Goal: Navigation & Orientation: Understand site structure

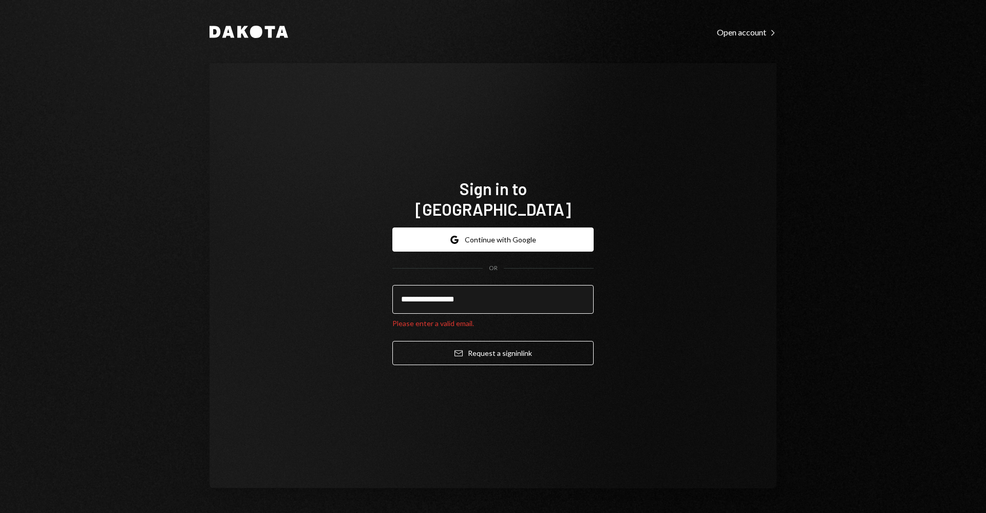
click at [519, 291] on input "**********" at bounding box center [492, 299] width 201 height 29
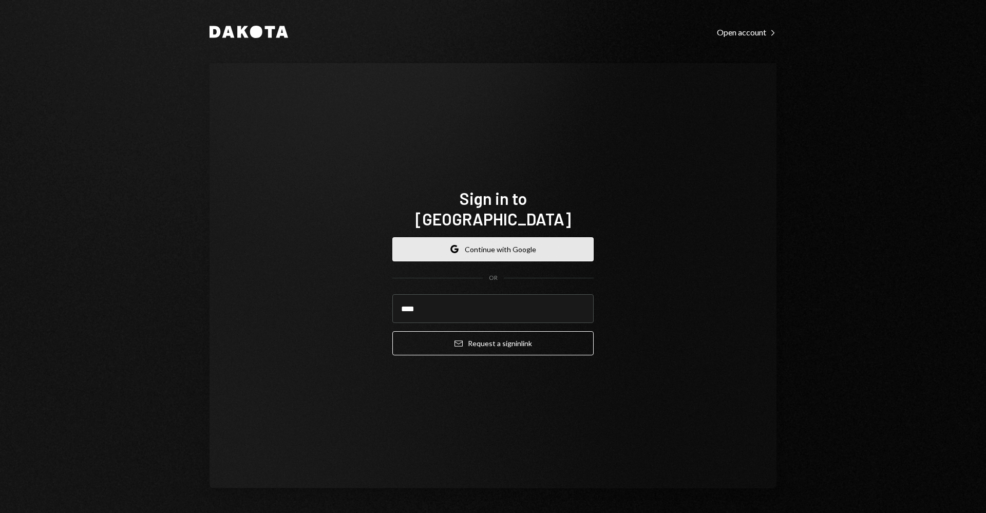
type input "****"
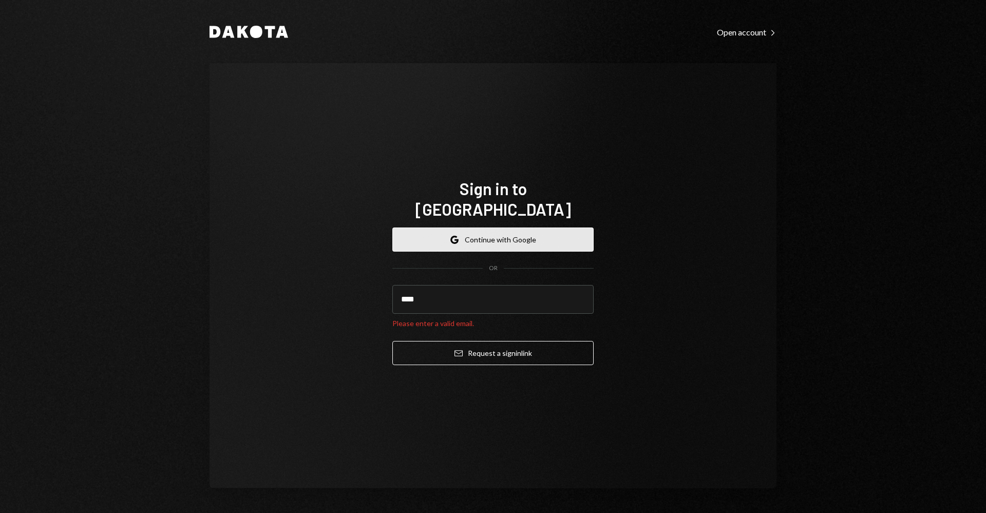
click at [539, 248] on form "Google Continue with Google OR **** Please enter a valid email. Email Request a…" at bounding box center [492, 296] width 201 height 138
click at [531, 232] on button "Google Continue with Google" at bounding box center [492, 239] width 201 height 24
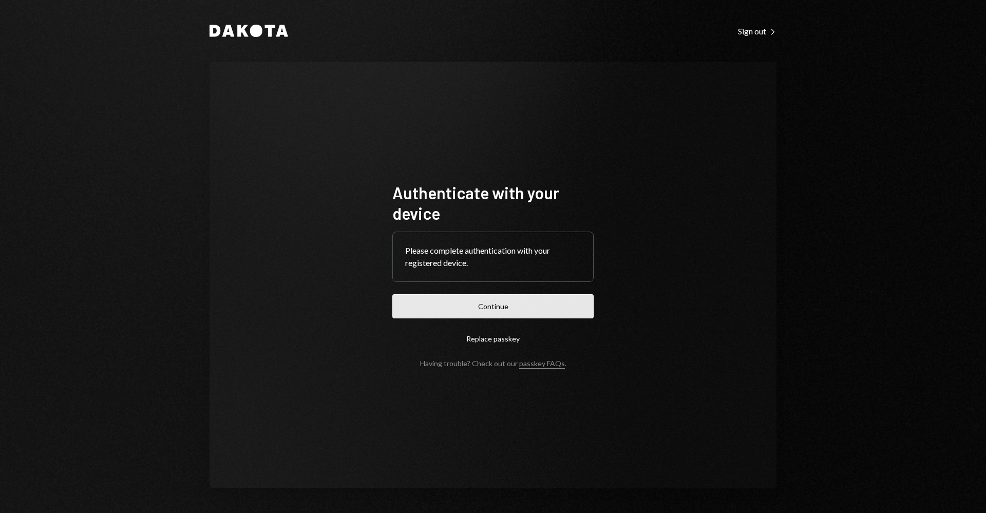
click at [520, 312] on button "Continue" at bounding box center [492, 306] width 201 height 24
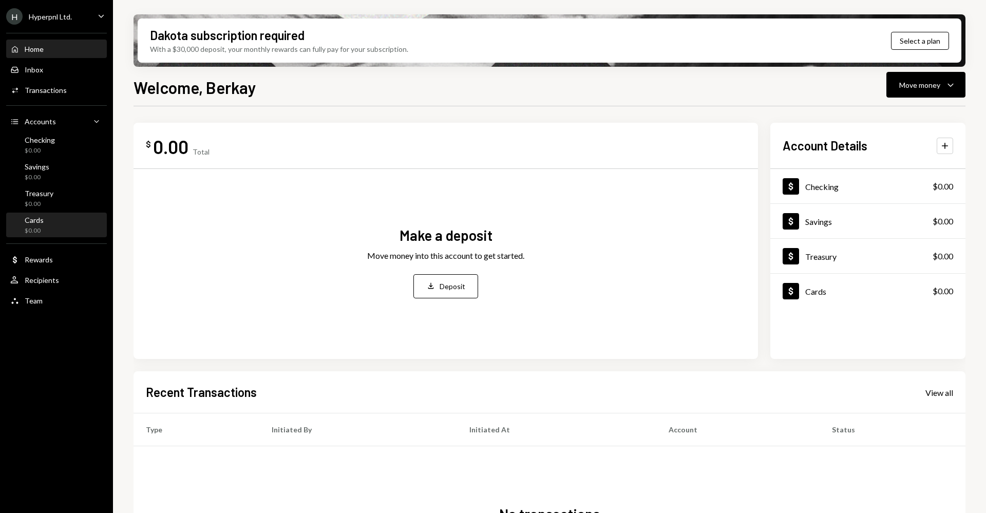
click at [55, 225] on div "Cards $0.00" at bounding box center [56, 226] width 92 height 20
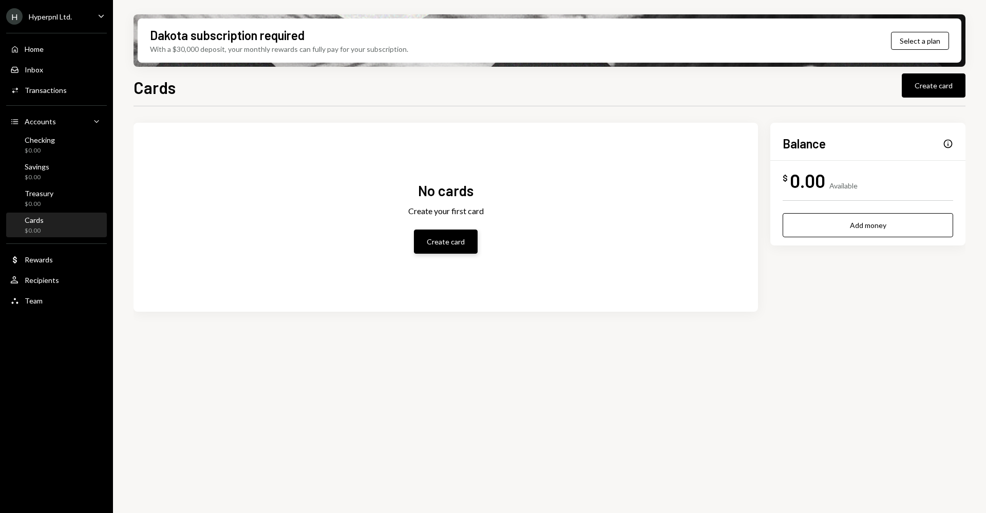
click at [450, 237] on button "Create card" at bounding box center [446, 241] width 64 height 24
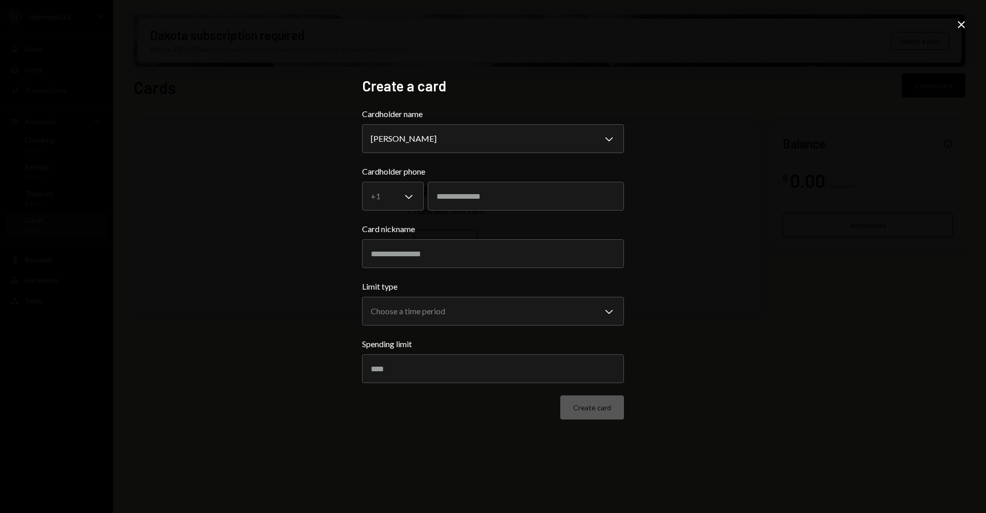
click at [961, 27] on icon "Close" at bounding box center [961, 24] width 12 height 12
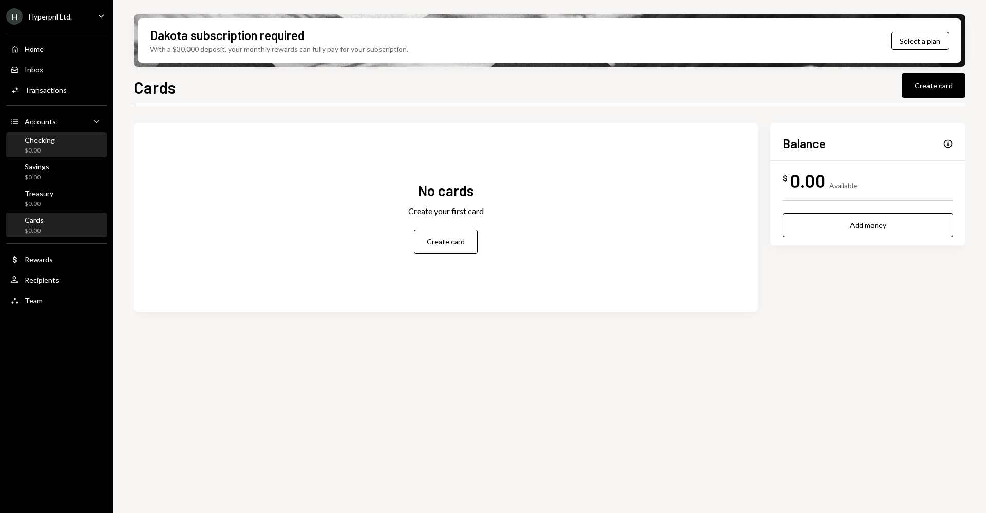
click at [44, 147] on div "$0.00" at bounding box center [40, 150] width 30 height 9
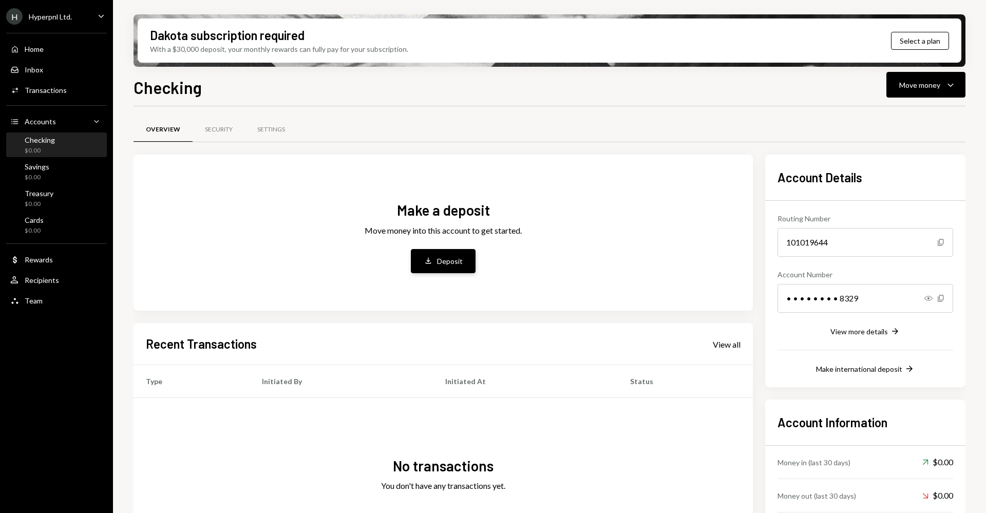
click at [458, 264] on div "Deposit" at bounding box center [450, 261] width 26 height 11
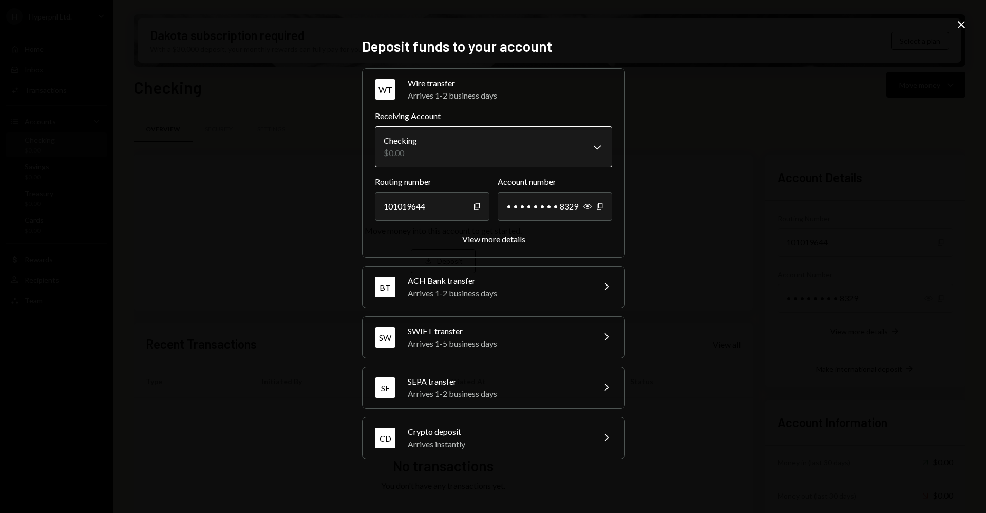
click at [520, 147] on body "H Hyperpnl Ltd. Caret Down Home Home Inbox Inbox Activities Transactions Accoun…" at bounding box center [493, 256] width 986 height 513
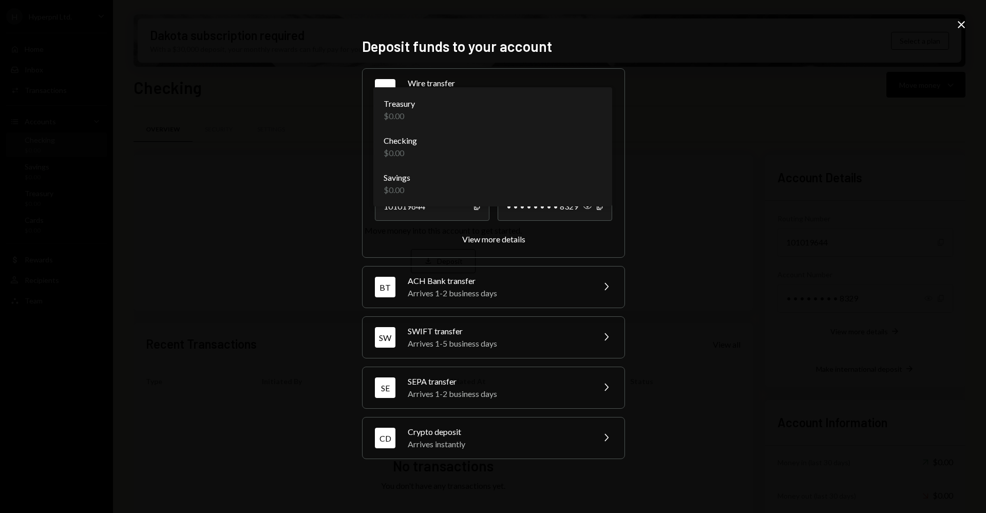
click at [296, 194] on div "**********" at bounding box center [493, 256] width 986 height 513
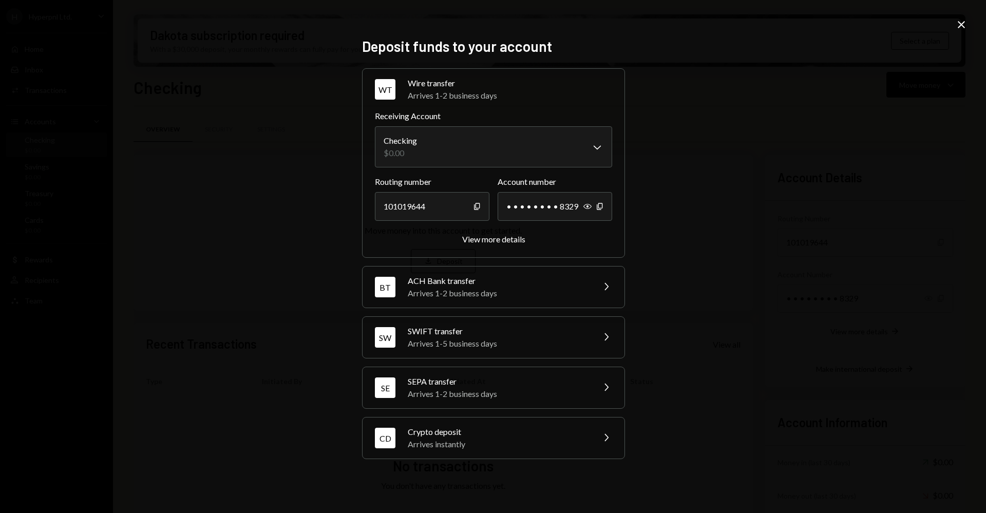
click at [966, 28] on icon "Close" at bounding box center [961, 24] width 12 height 12
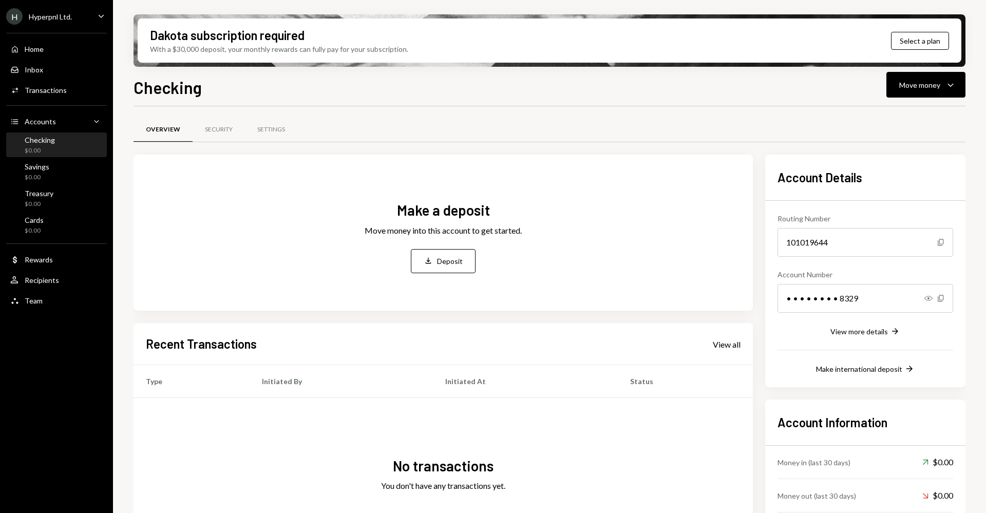
scroll to position [58, 0]
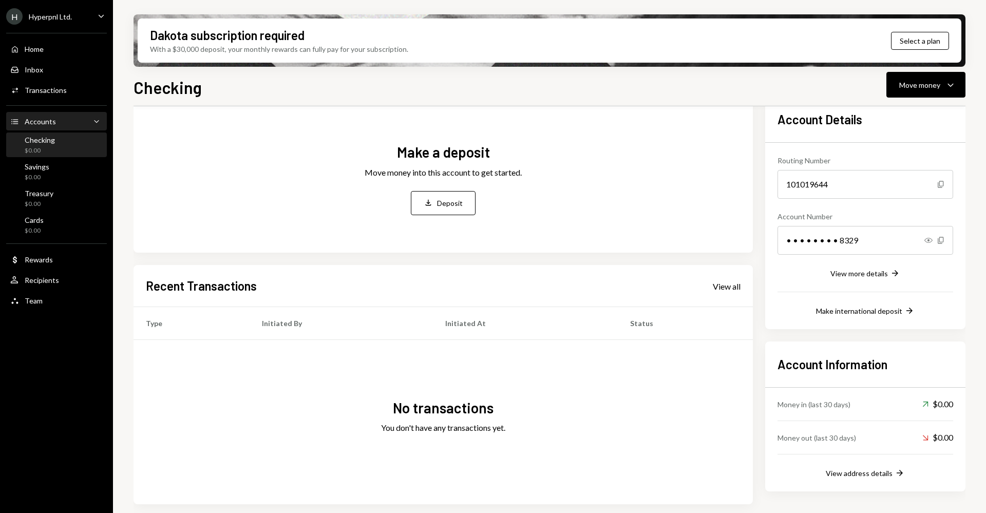
click at [47, 124] on div "Accounts" at bounding box center [40, 121] width 31 height 9
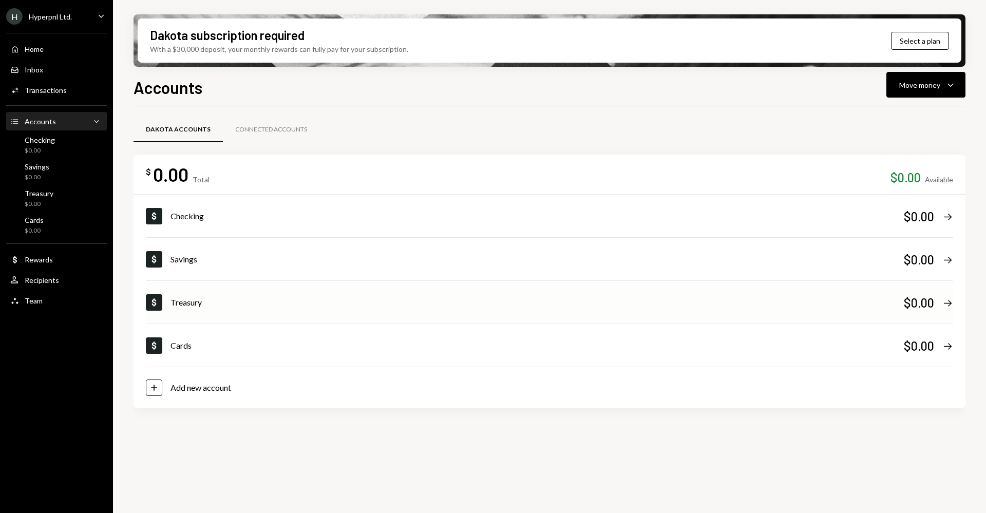
click at [748, 296] on div "Treasury" at bounding box center [536, 302] width 733 height 12
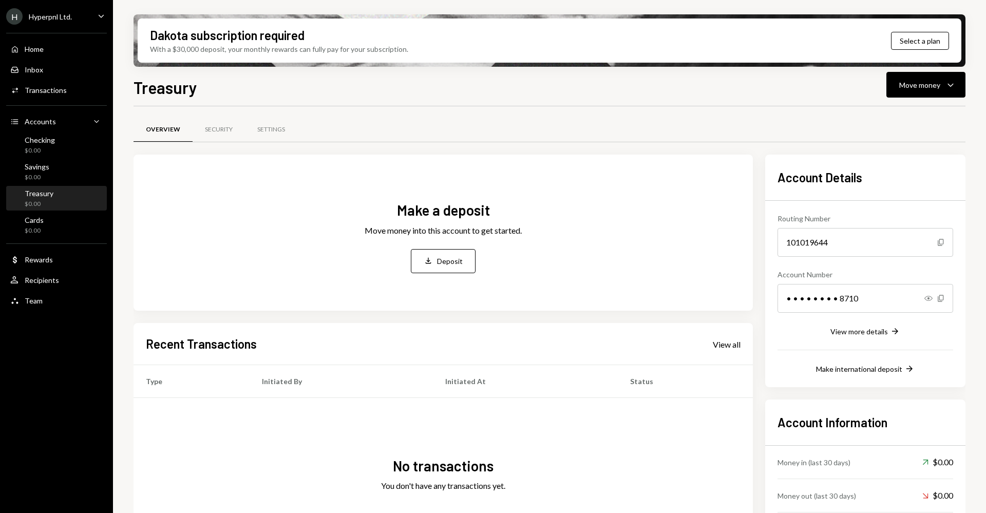
click at [164, 87] on h1 "Treasury" at bounding box center [165, 87] width 64 height 21
click at [217, 119] on div "Security" at bounding box center [218, 130] width 52 height 25
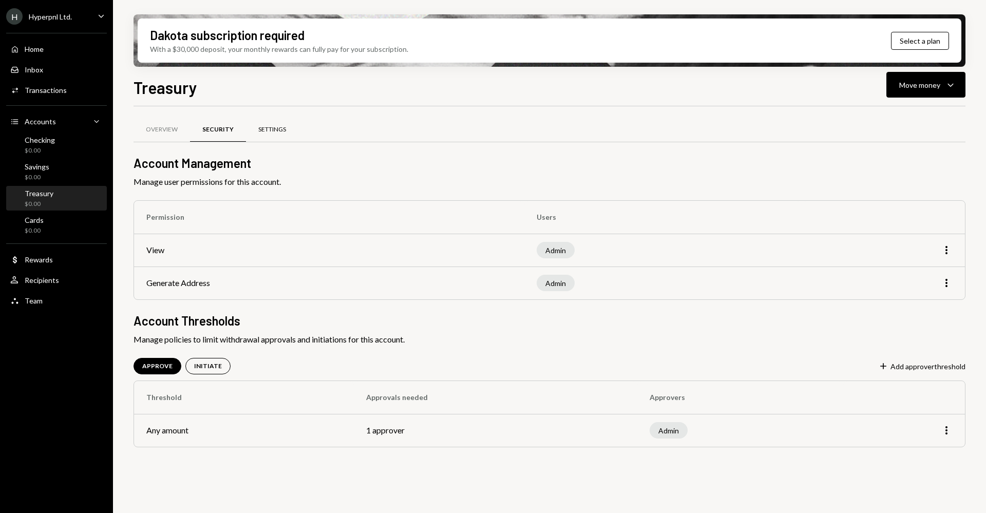
click at [282, 127] on div "Settings" at bounding box center [272, 129] width 28 height 9
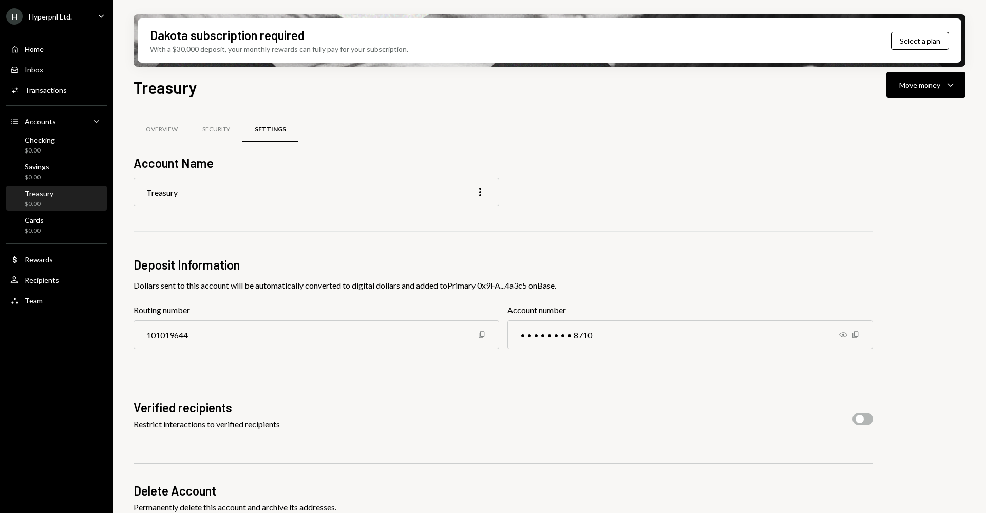
click at [321, 188] on div "Treasury More" at bounding box center [315, 192] width 365 height 29
click at [477, 194] on icon "More" at bounding box center [480, 192] width 12 height 12
click at [461, 219] on div "Edit" at bounding box center [456, 214] width 51 height 18
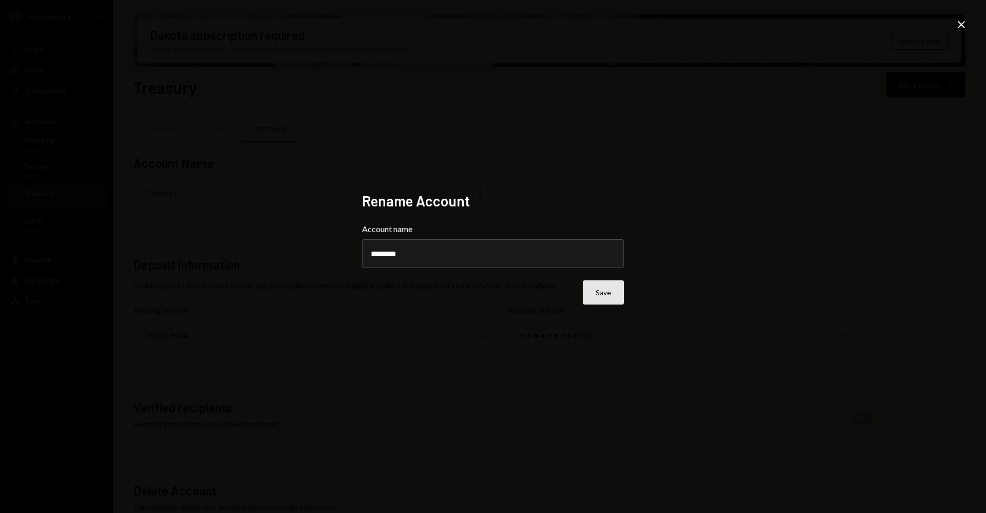
type input "********"
click at [600, 287] on button "Save" at bounding box center [603, 292] width 41 height 24
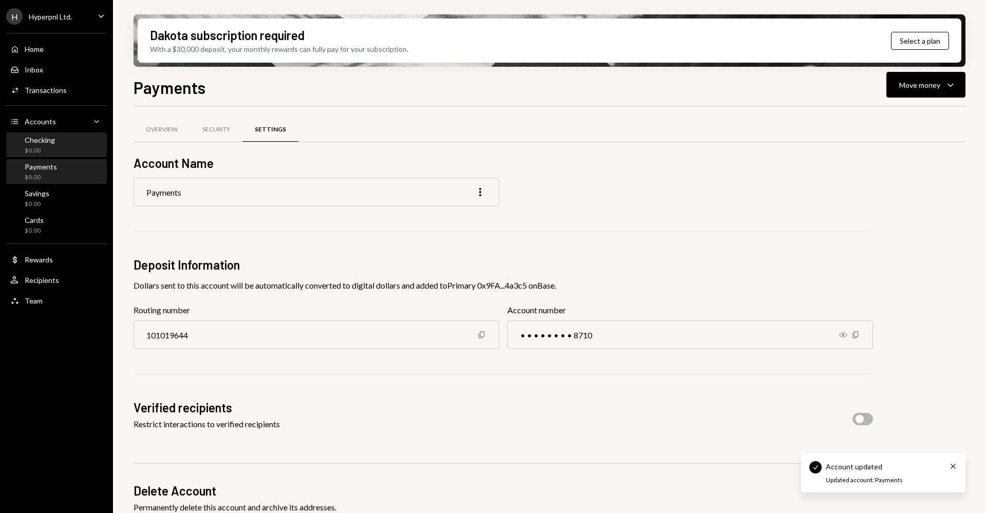
click at [57, 152] on div "Checking $0.00" at bounding box center [56, 146] width 92 height 20
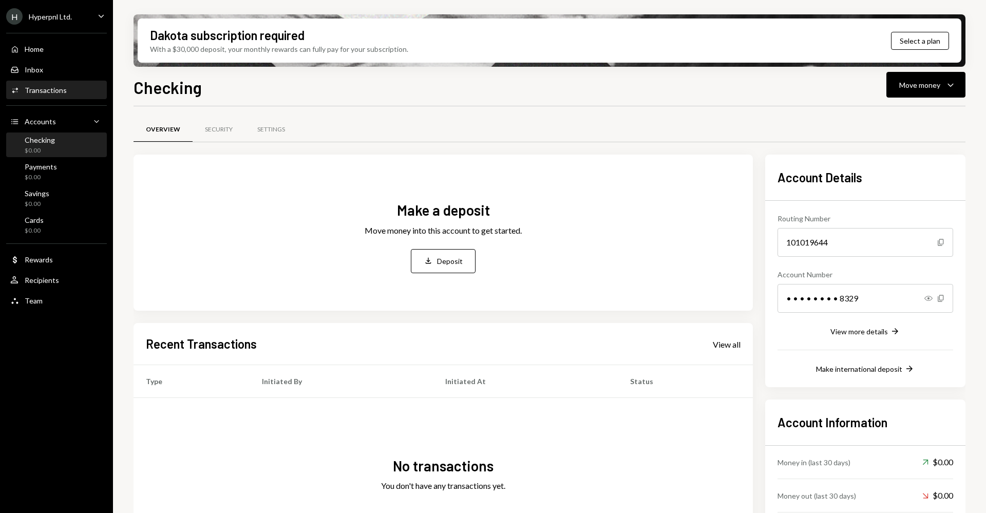
click at [67, 87] on div "Activities Transactions" at bounding box center [56, 90] width 92 height 9
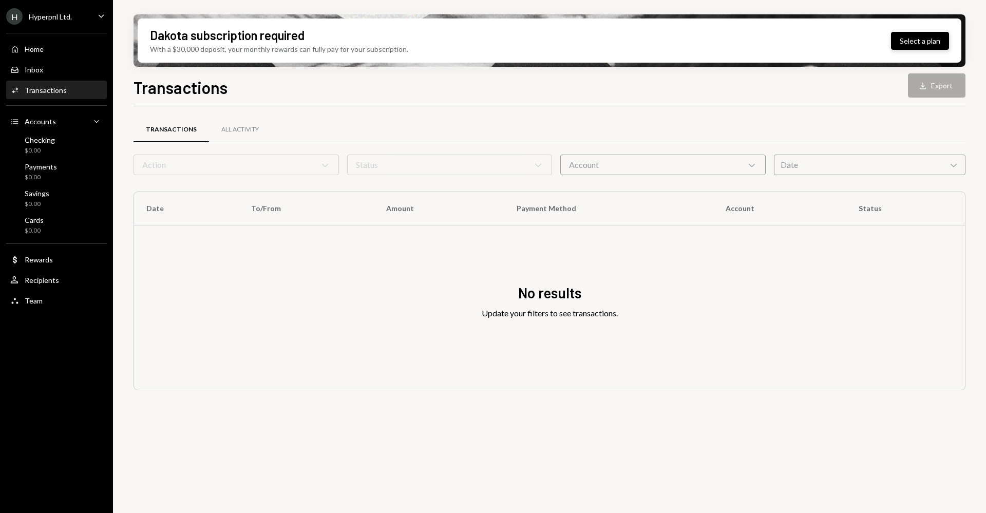
click at [924, 39] on button "Select a plan" at bounding box center [920, 41] width 58 height 18
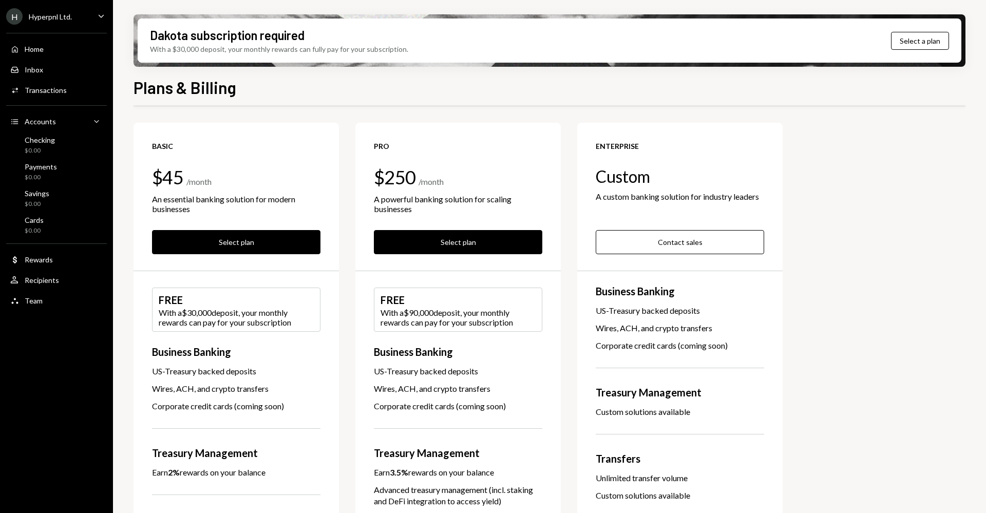
scroll to position [52, 0]
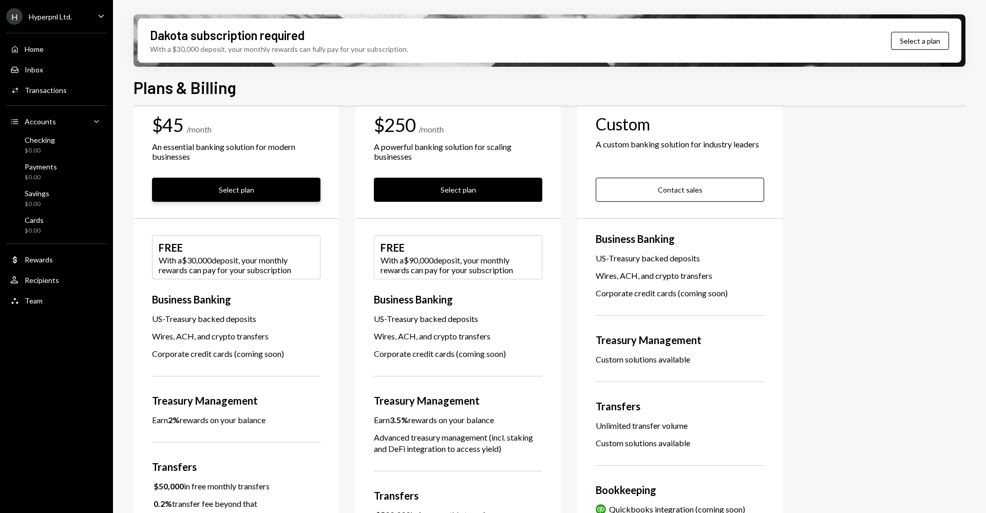
click at [261, 186] on button "Select plan" at bounding box center [236, 190] width 168 height 24
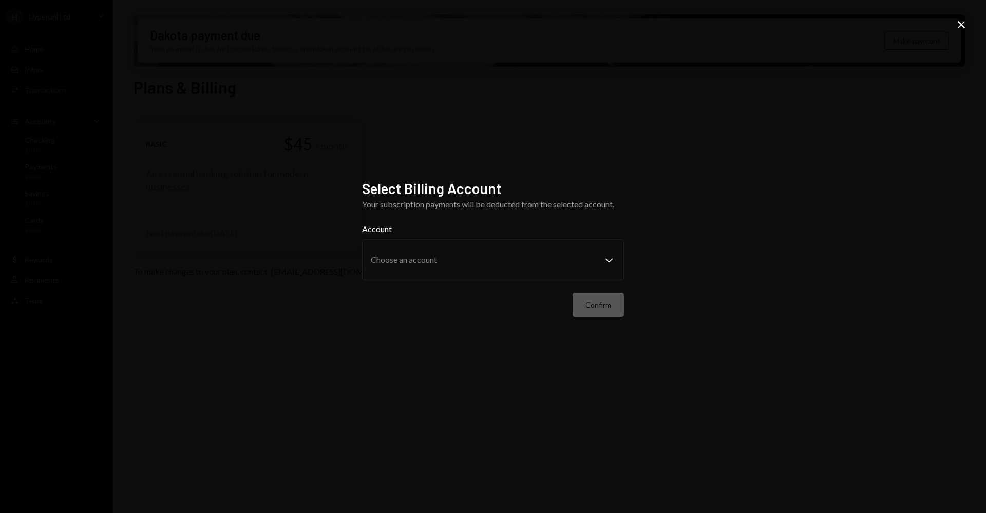
scroll to position [0, 0]
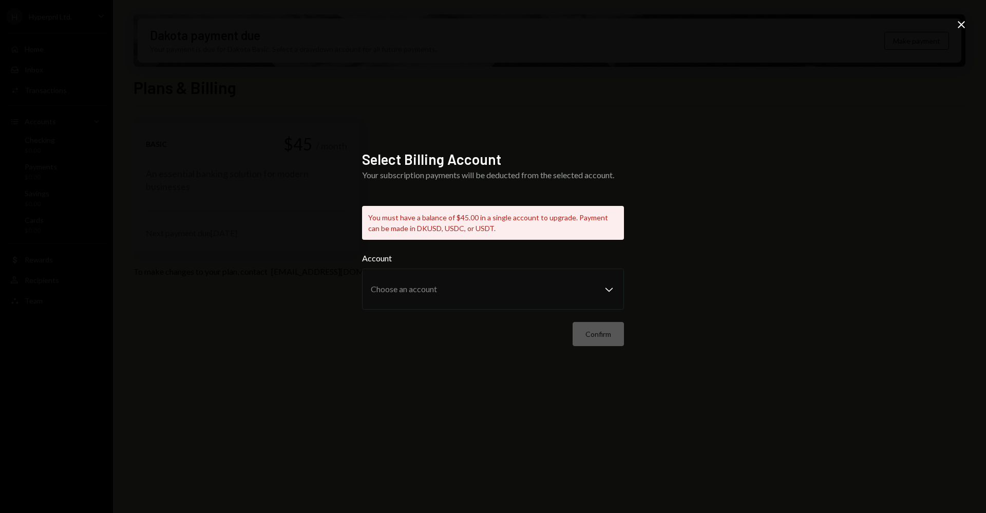
click at [959, 24] on icon "Close" at bounding box center [961, 24] width 12 height 12
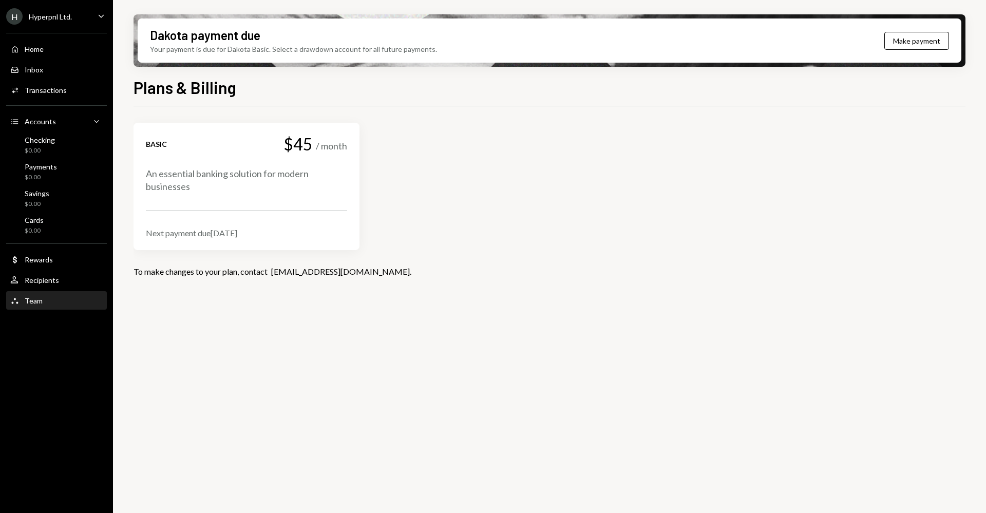
click at [43, 295] on div "Team Team" at bounding box center [56, 300] width 92 height 17
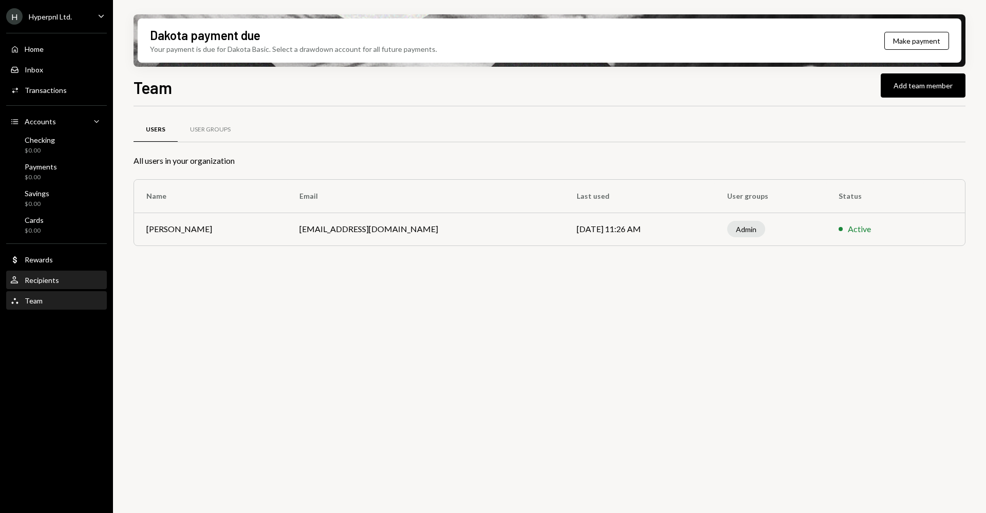
click at [51, 283] on div "Recipients" at bounding box center [42, 280] width 34 height 9
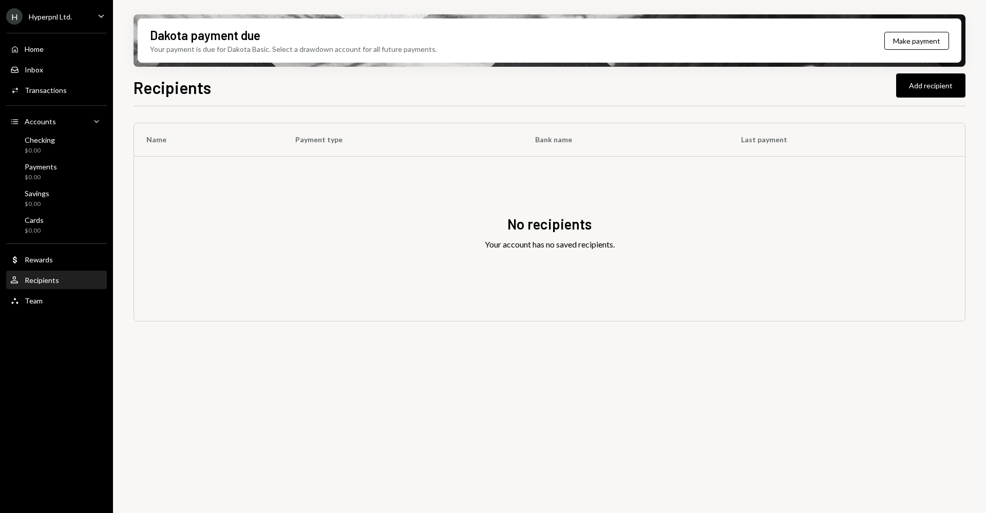
click at [57, 271] on link "User Recipients" at bounding box center [56, 280] width 101 height 18
click at [61, 261] on div "Dollar Rewards" at bounding box center [56, 259] width 92 height 9
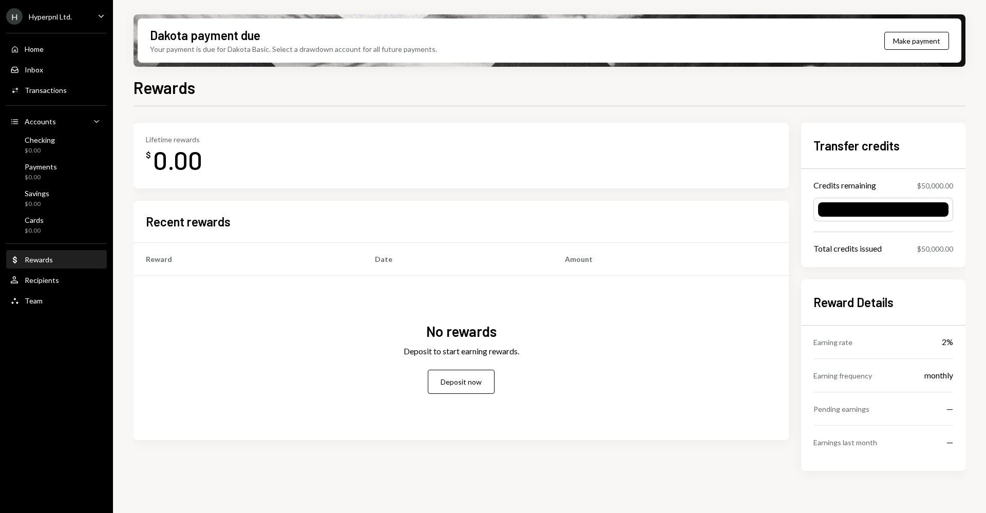
click at [101, 17] on icon "Caret Down" at bounding box center [100, 15] width 11 height 11
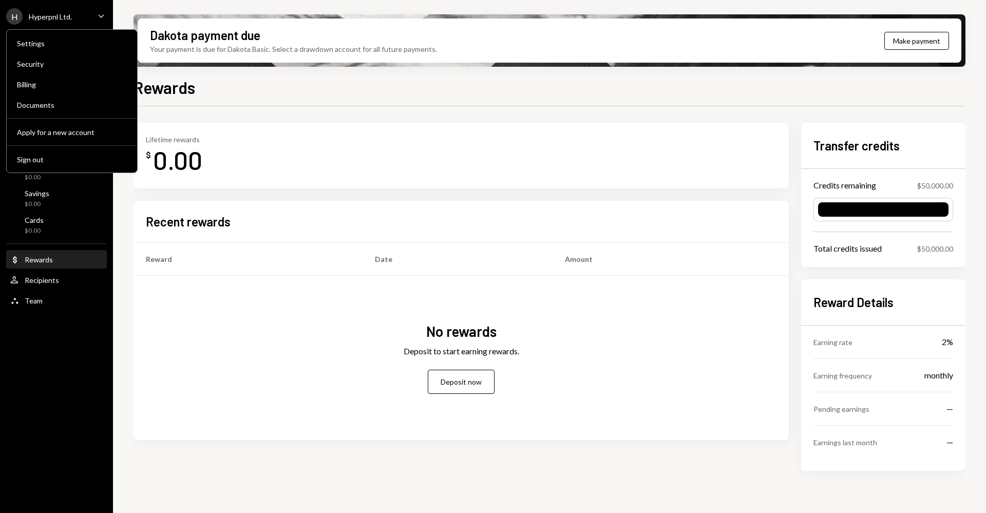
click at [101, 17] on icon "Caret Down" at bounding box center [100, 15] width 11 height 11
